Goal: Information Seeking & Learning: Learn about a topic

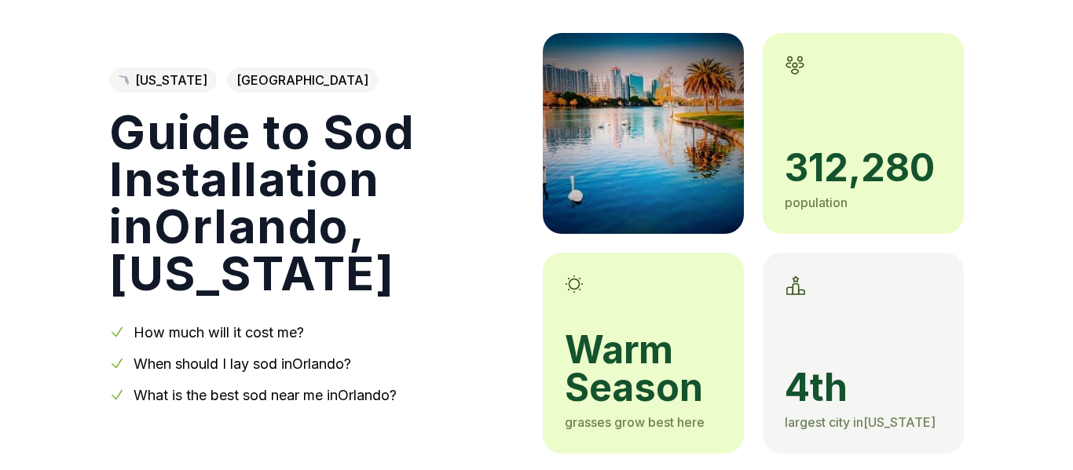
scroll to position [98, 0]
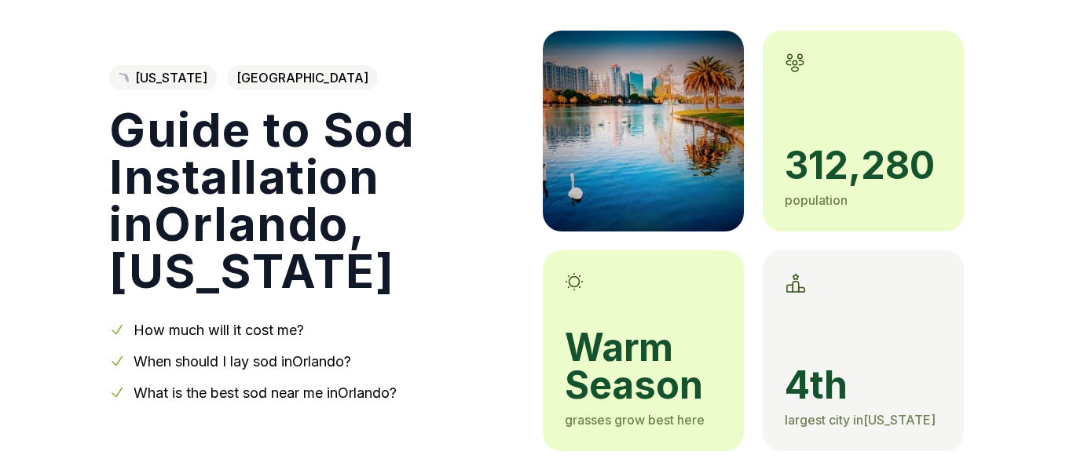
click at [233, 90] on span "[GEOGRAPHIC_DATA]" at bounding box center [302, 77] width 151 height 25
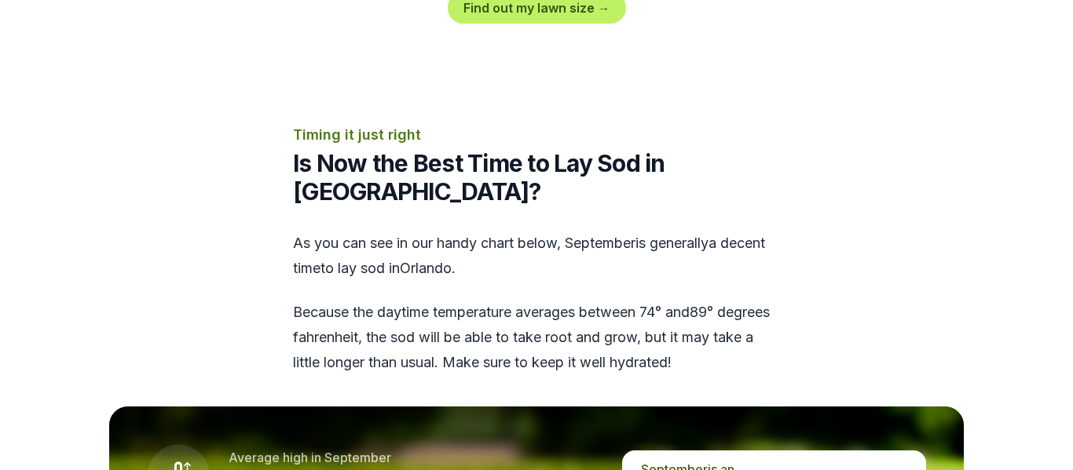
scroll to position [1868, 0]
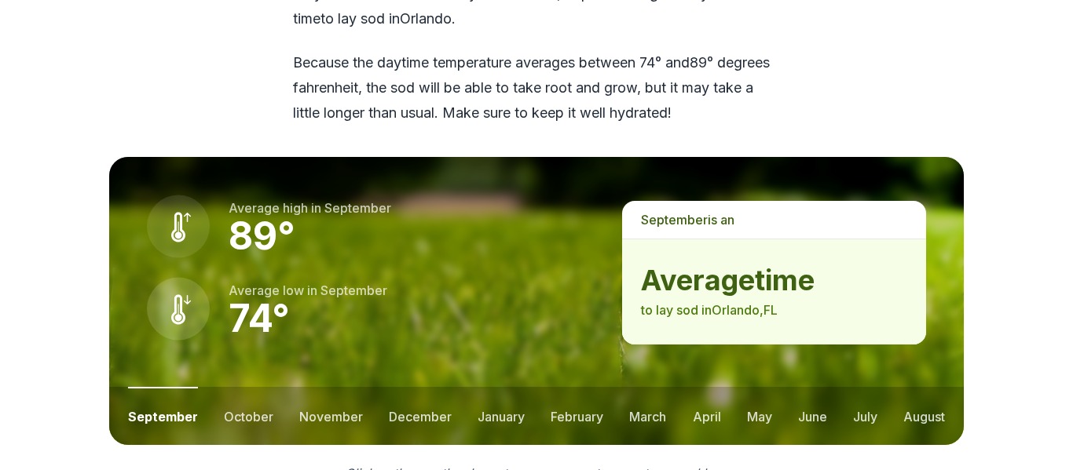
scroll to position [2119, 0]
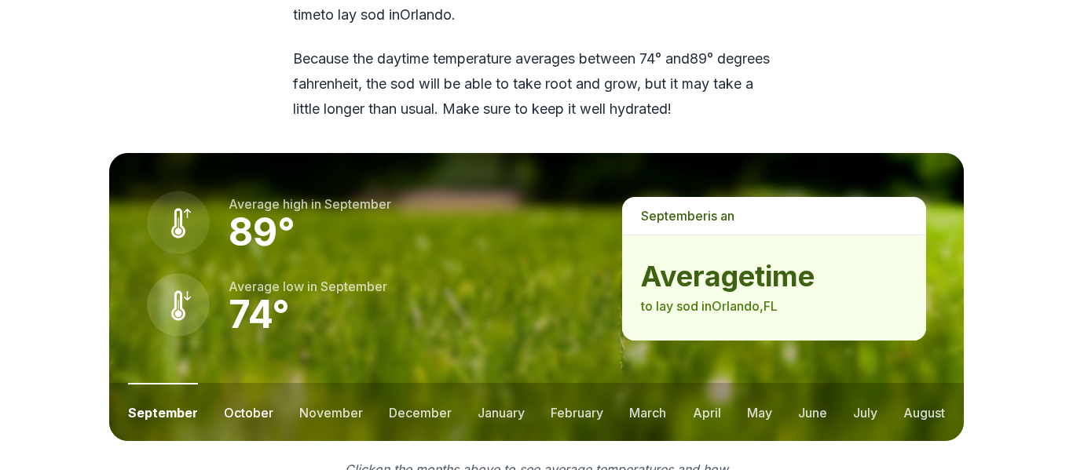
click at [239, 383] on button "october" at bounding box center [248, 412] width 49 height 58
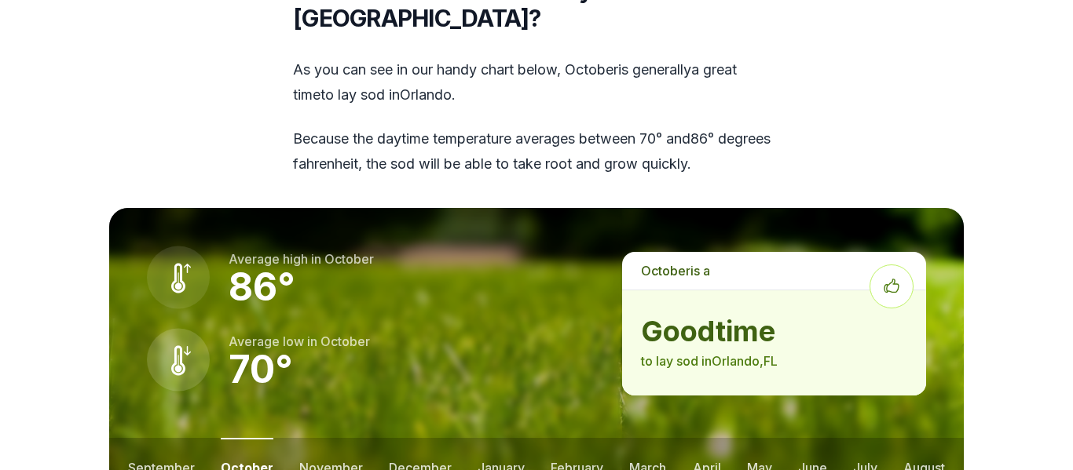
scroll to position [2035, 0]
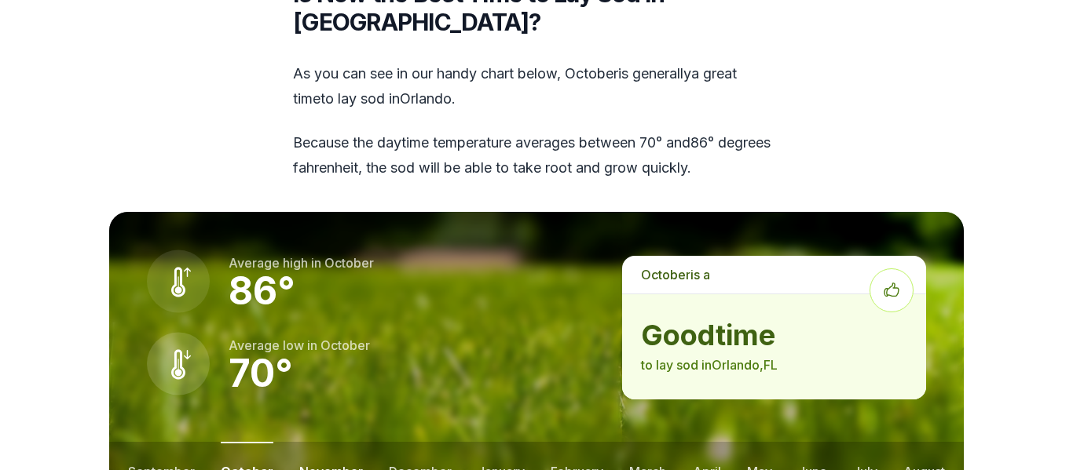
click at [324, 442] on button "november" at bounding box center [331, 471] width 64 height 58
click at [407, 442] on button "december" at bounding box center [419, 471] width 63 height 58
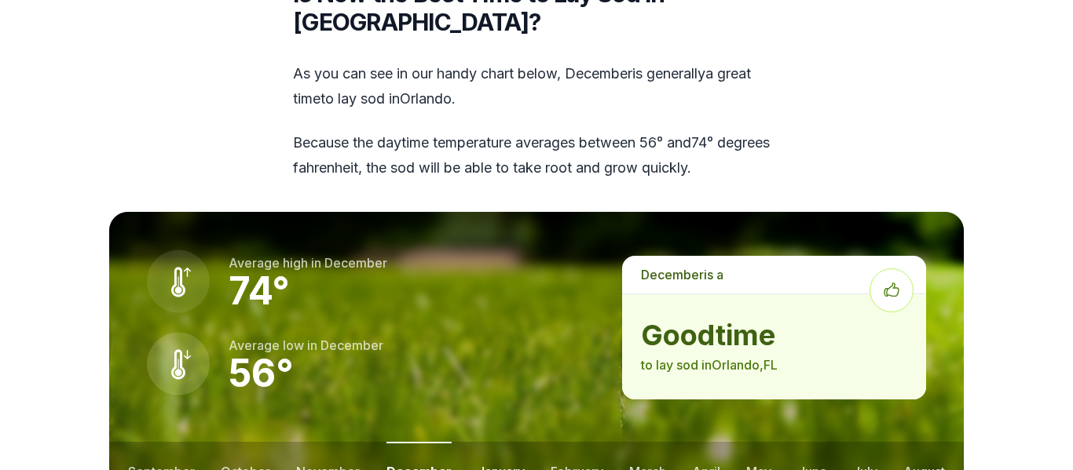
click at [506, 442] on button "january" at bounding box center [500, 471] width 47 height 58
click at [561, 442] on button "february" at bounding box center [578, 471] width 53 height 58
click at [630, 442] on button "march" at bounding box center [648, 471] width 37 height 58
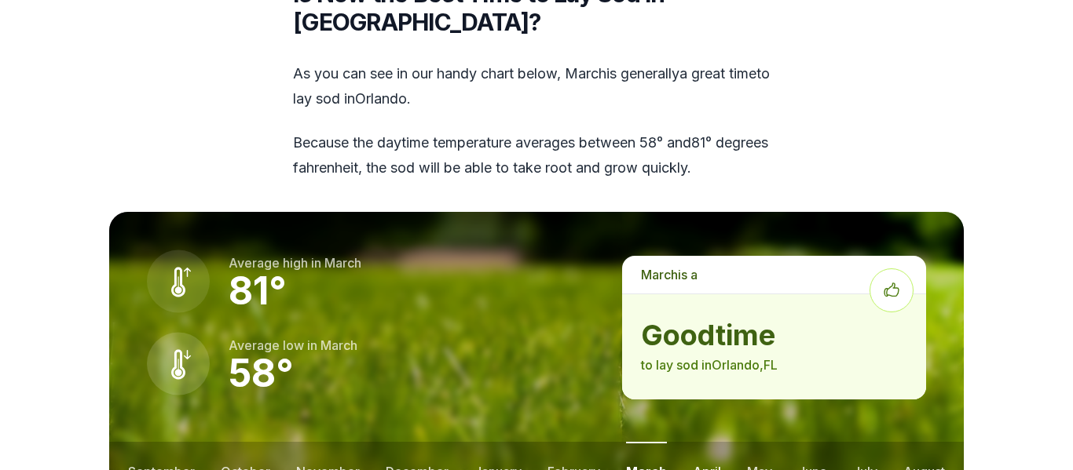
click at [700, 442] on button "april" at bounding box center [707, 471] width 28 height 58
click at [748, 442] on button "may" at bounding box center [758, 471] width 25 height 58
click at [802, 442] on button "june" at bounding box center [812, 471] width 29 height 58
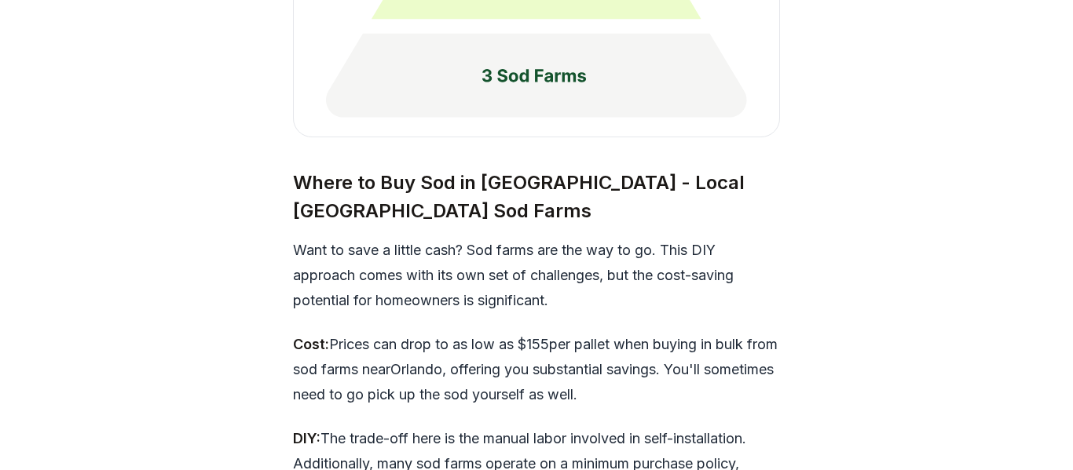
scroll to position [4431, 0]
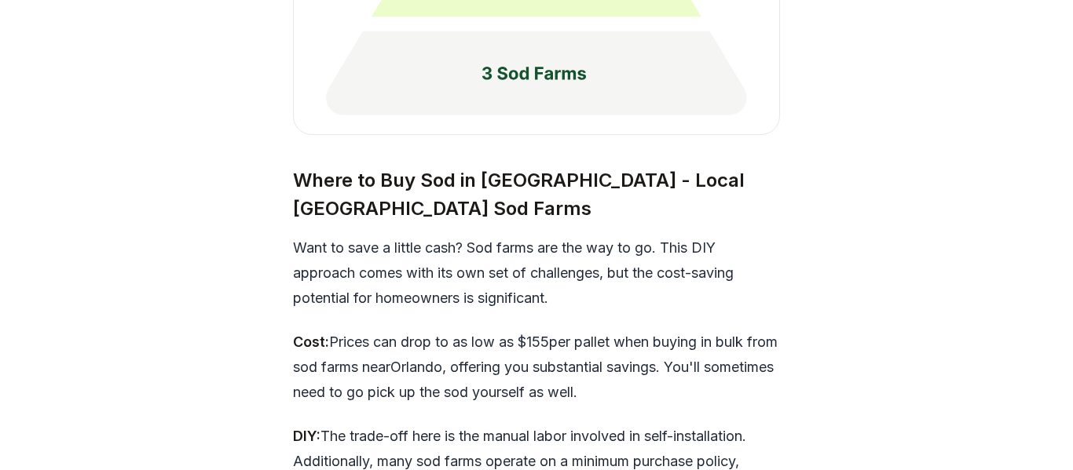
click at [32, 181] on div "[US_STATE] Orange County Guide to Sod Installation in [GEOGRAPHIC_DATA] , [US_S…" at bounding box center [536, 111] width 1073 height 8952
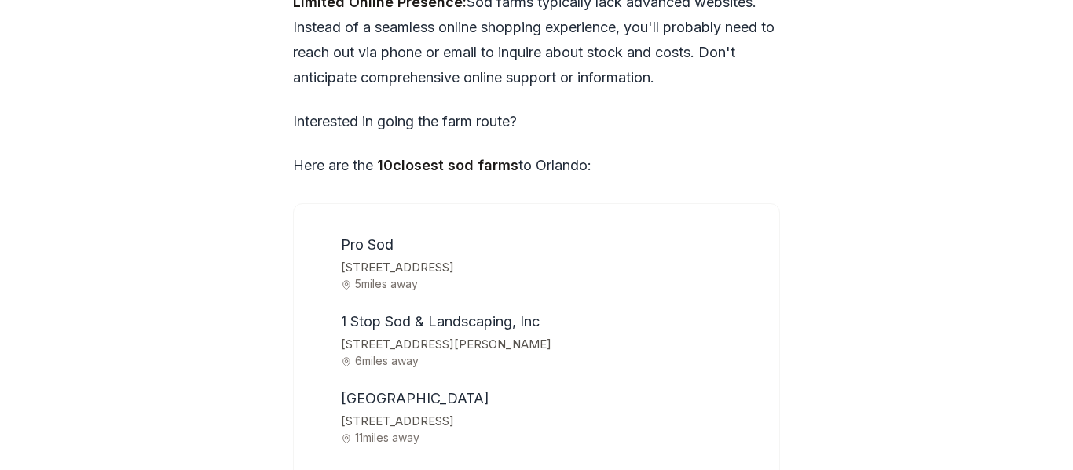
scroll to position [4989, 0]
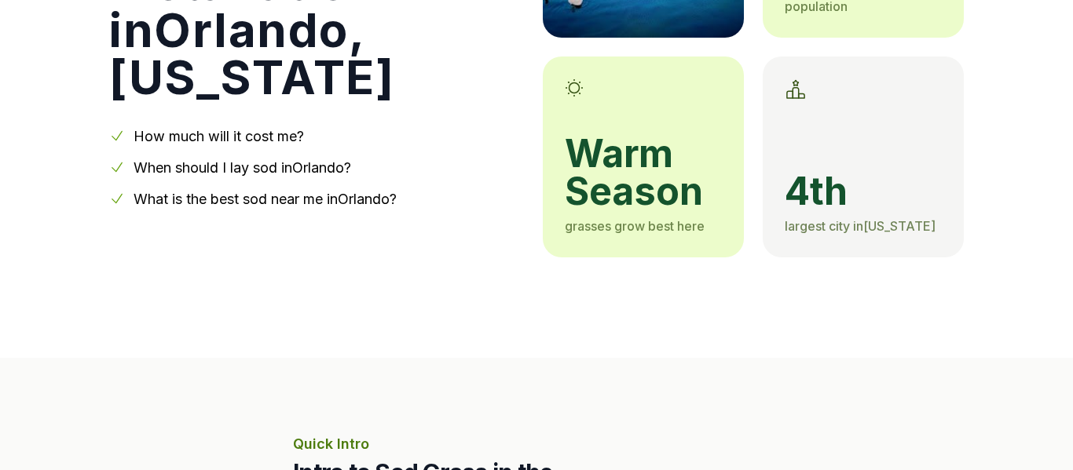
scroll to position [0, 0]
